Goal: Task Accomplishment & Management: Use online tool/utility

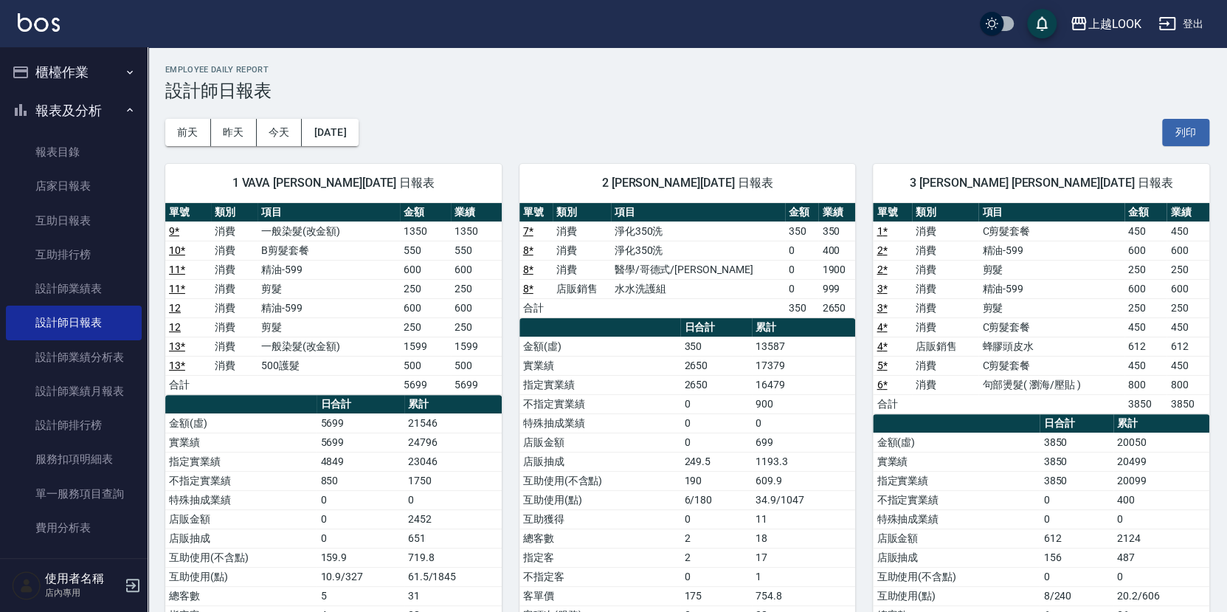
click at [83, 69] on button "櫃檯作業" at bounding box center [74, 72] width 136 height 38
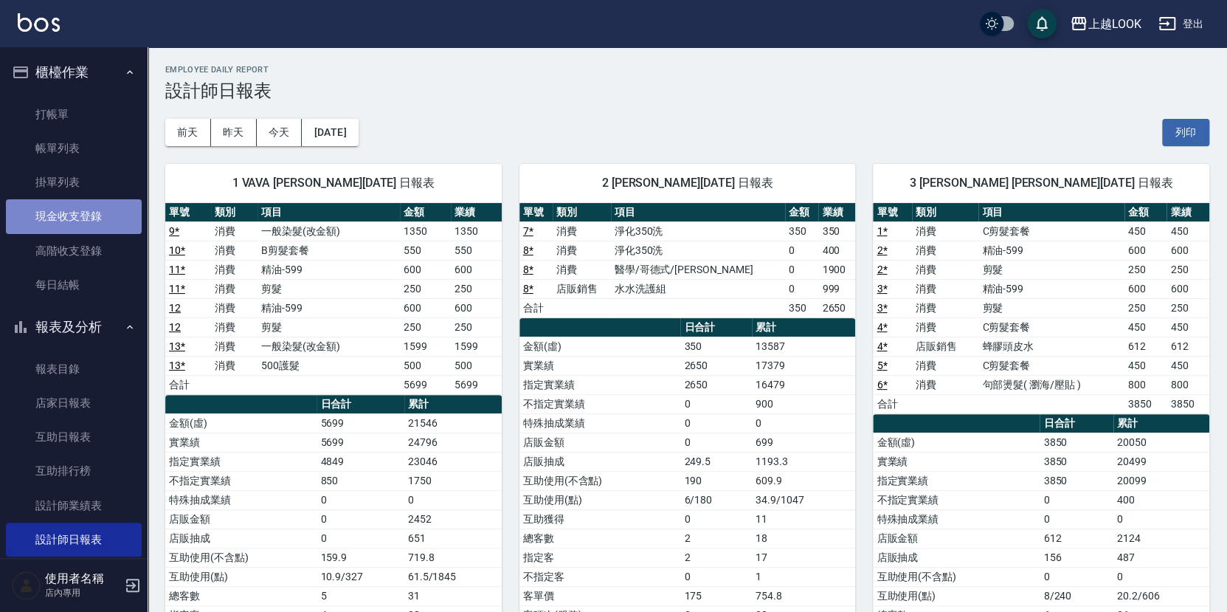
click at [93, 216] on link "現金收支登錄" at bounding box center [74, 216] width 136 height 34
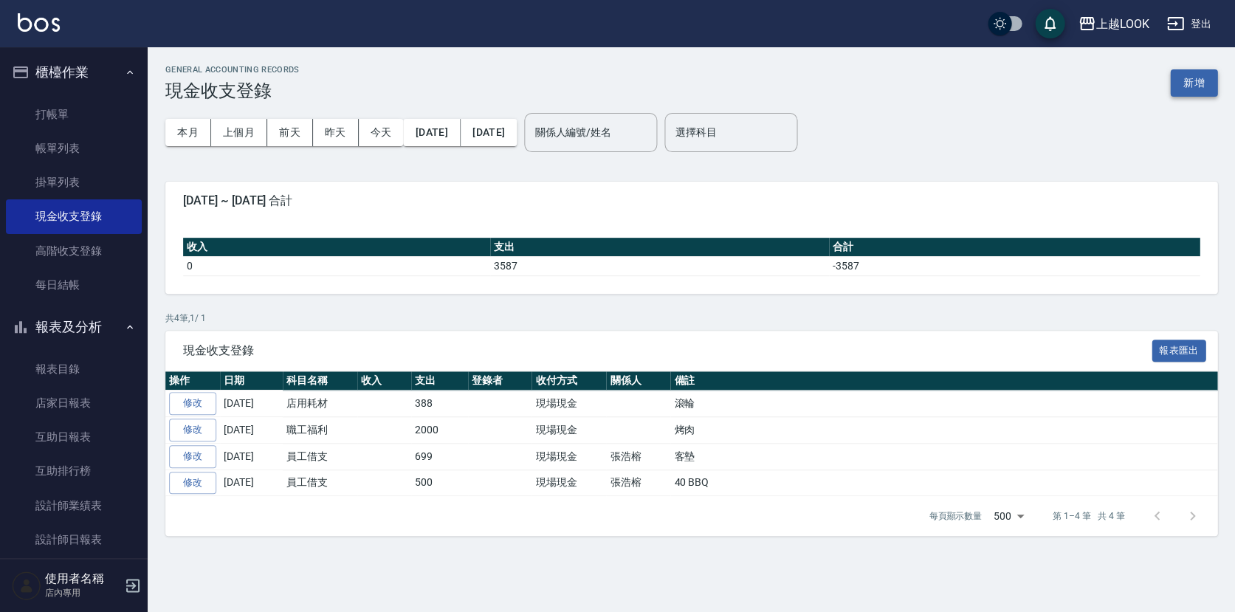
click at [1196, 80] on button "新增" at bounding box center [1193, 82] width 47 height 27
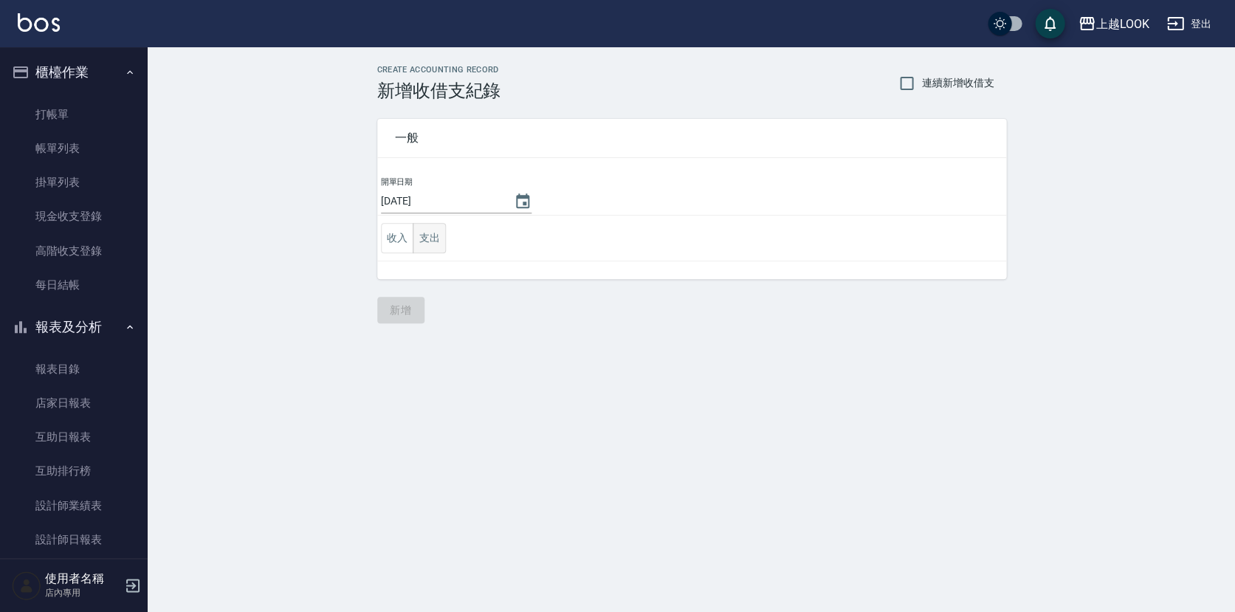
click at [428, 227] on button "支出" at bounding box center [429, 238] width 33 height 30
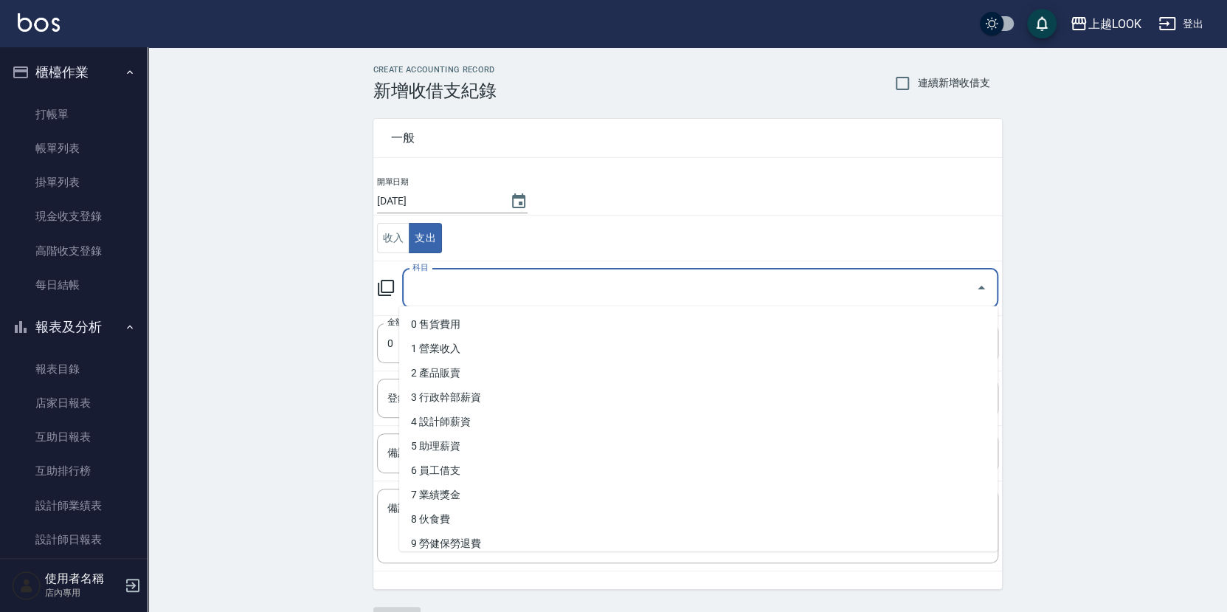
click at [435, 283] on input "科目" at bounding box center [689, 288] width 561 height 26
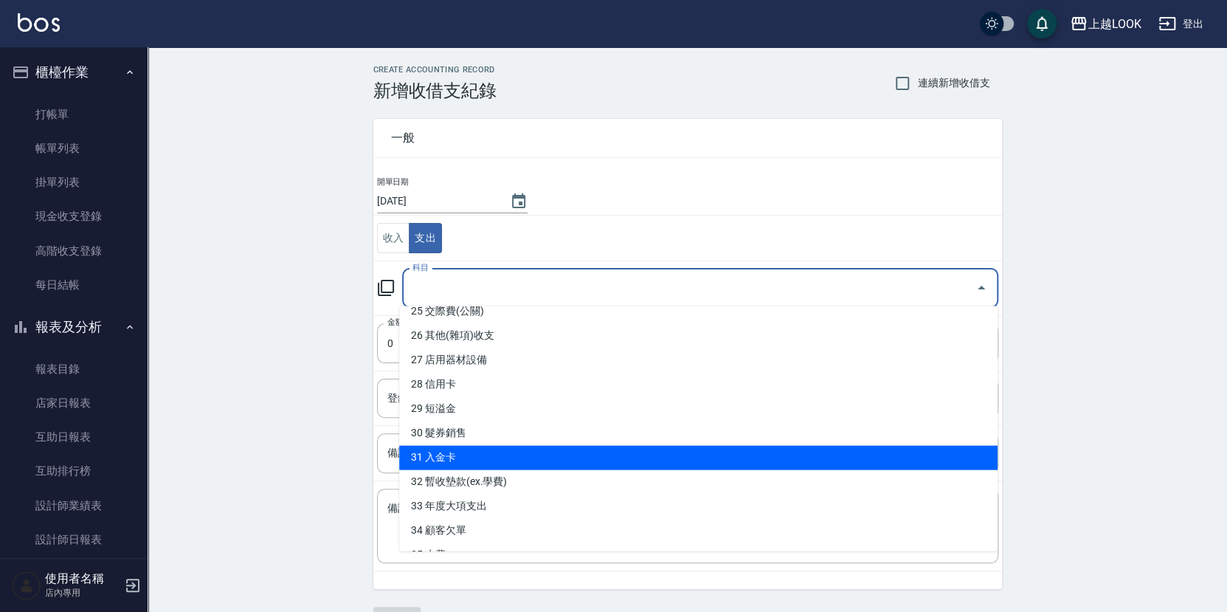
scroll to position [564, 0]
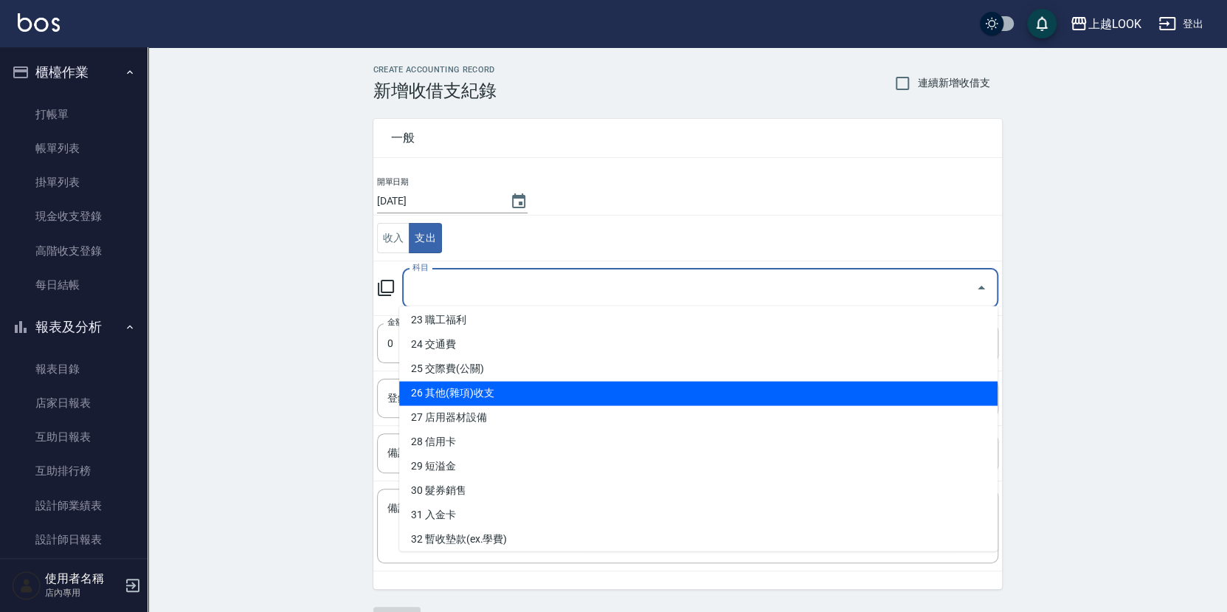
click at [481, 393] on li "26 其他(雜項)收支" at bounding box center [698, 394] width 599 height 24
type input "26 其他(雜項)收支"
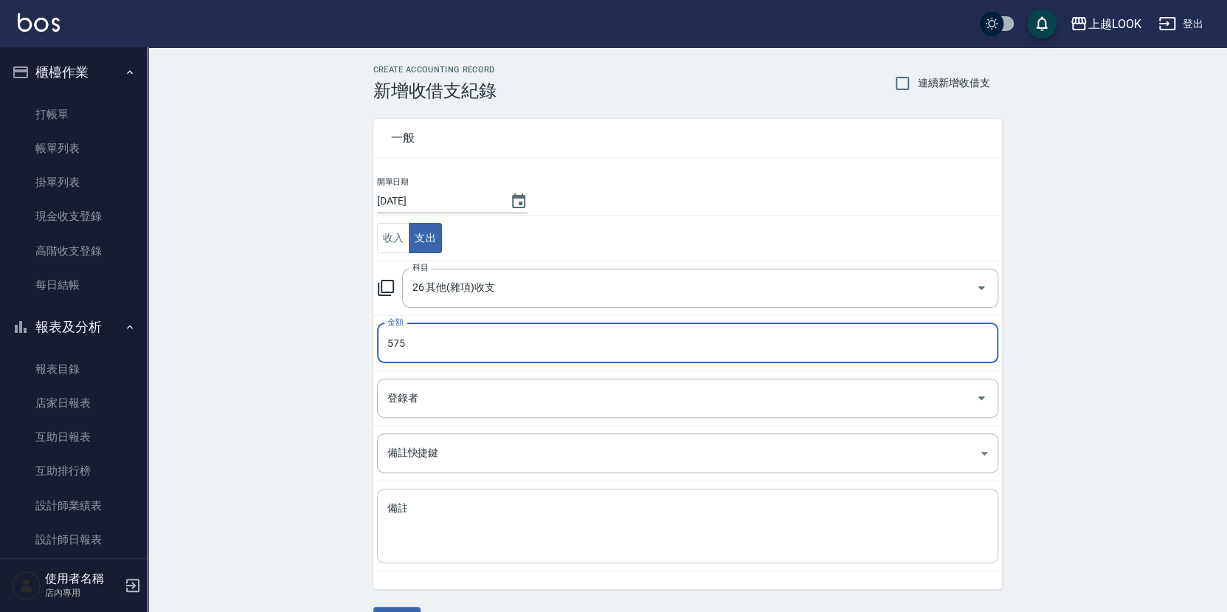
type input "575"
click at [404, 514] on textarea "備註" at bounding box center [687, 526] width 601 height 50
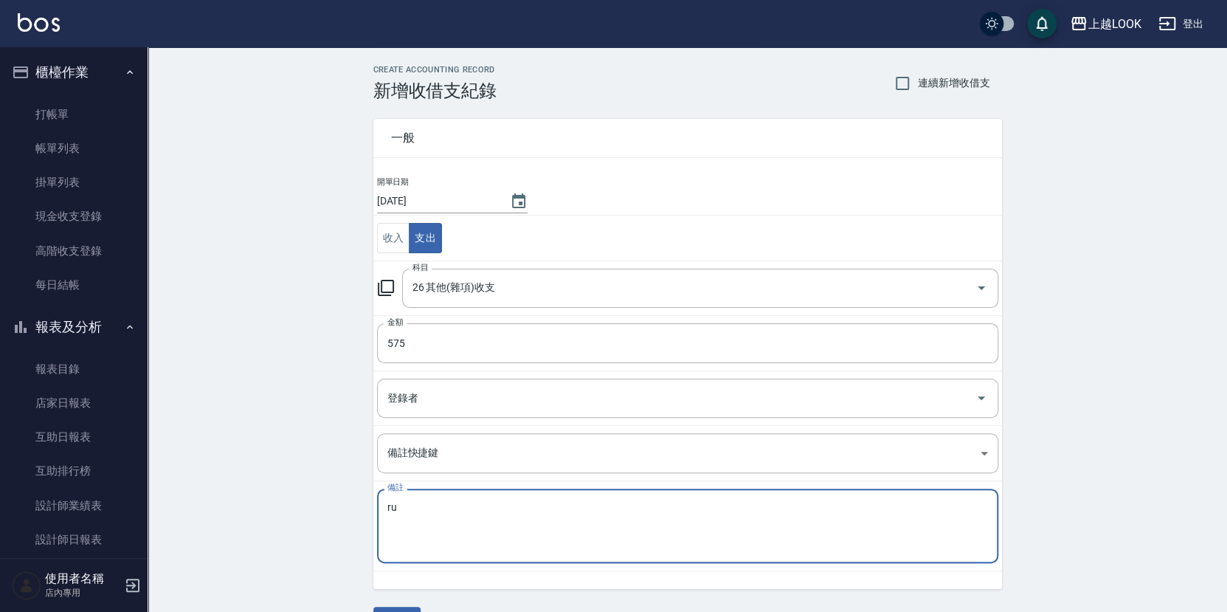
type textarea "r"
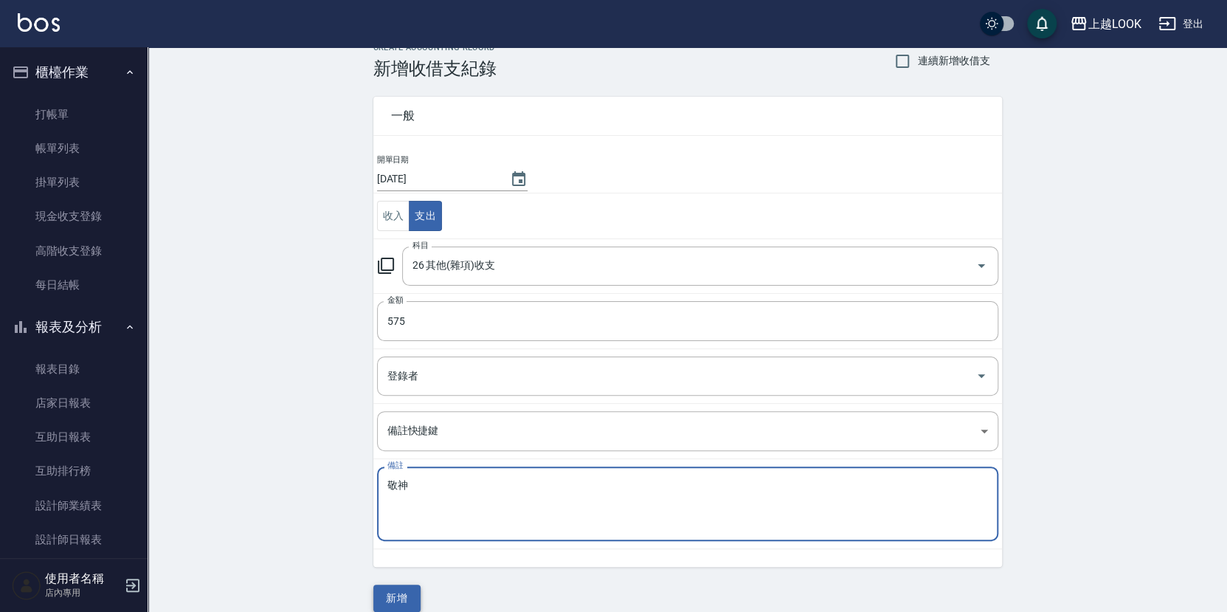
type textarea "敬神"
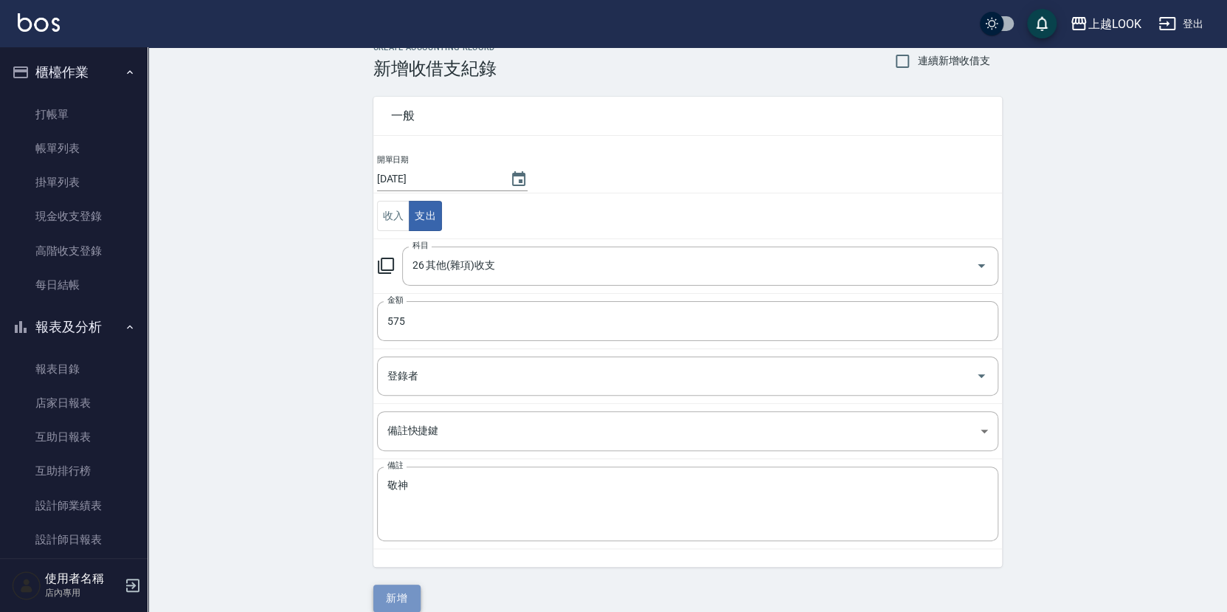
click at [394, 589] on button "新增" at bounding box center [396, 598] width 47 height 27
